Goal: Information Seeking & Learning: Learn about a topic

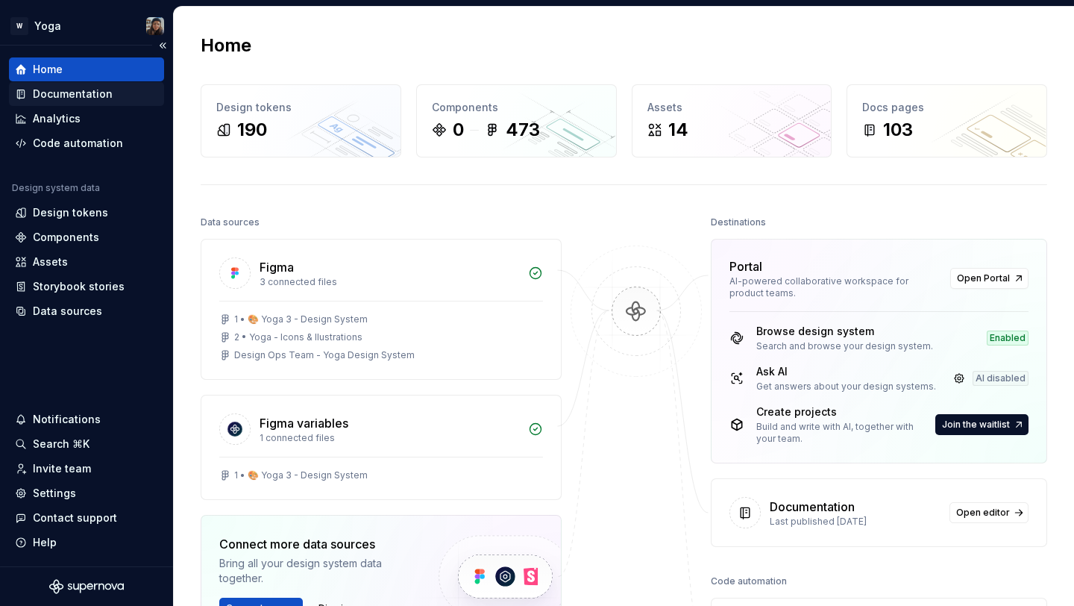
click at [66, 98] on div "Documentation" at bounding box center [73, 94] width 80 height 15
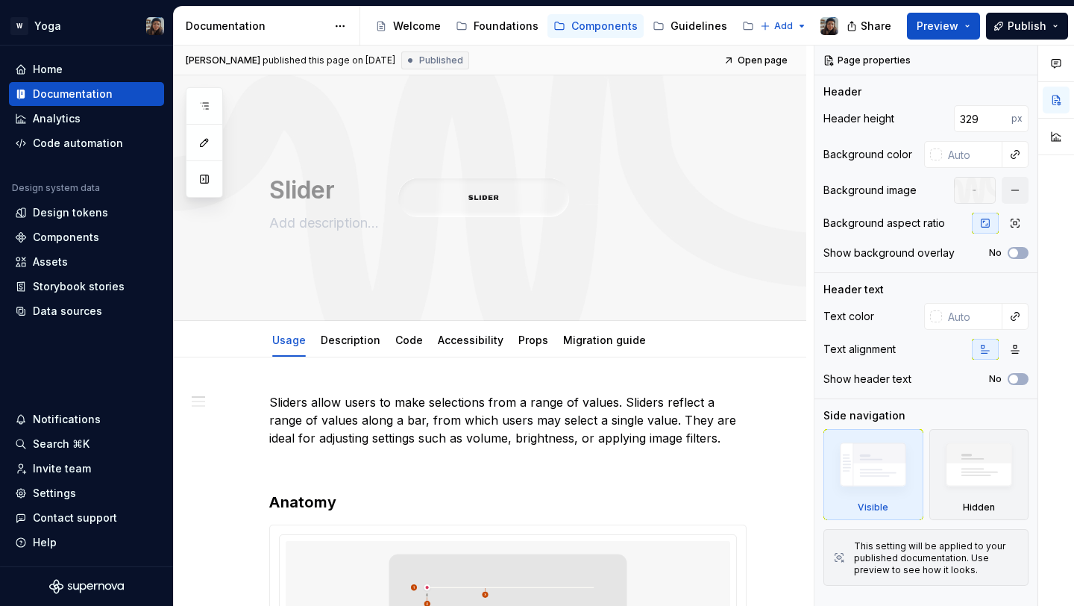
type textarea "*"
